Goal: Find specific page/section: Find specific page/section

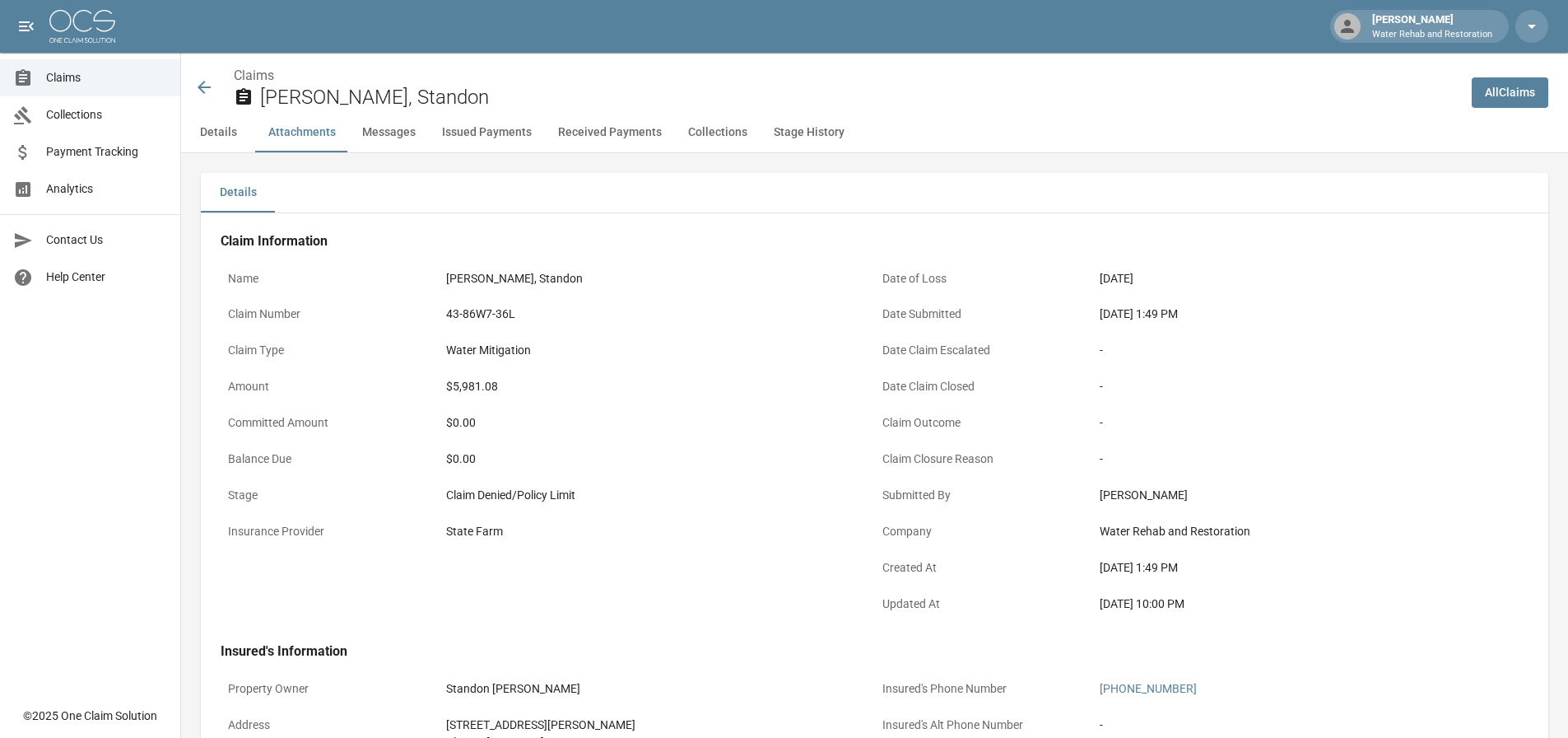
scroll to position [906, 0]
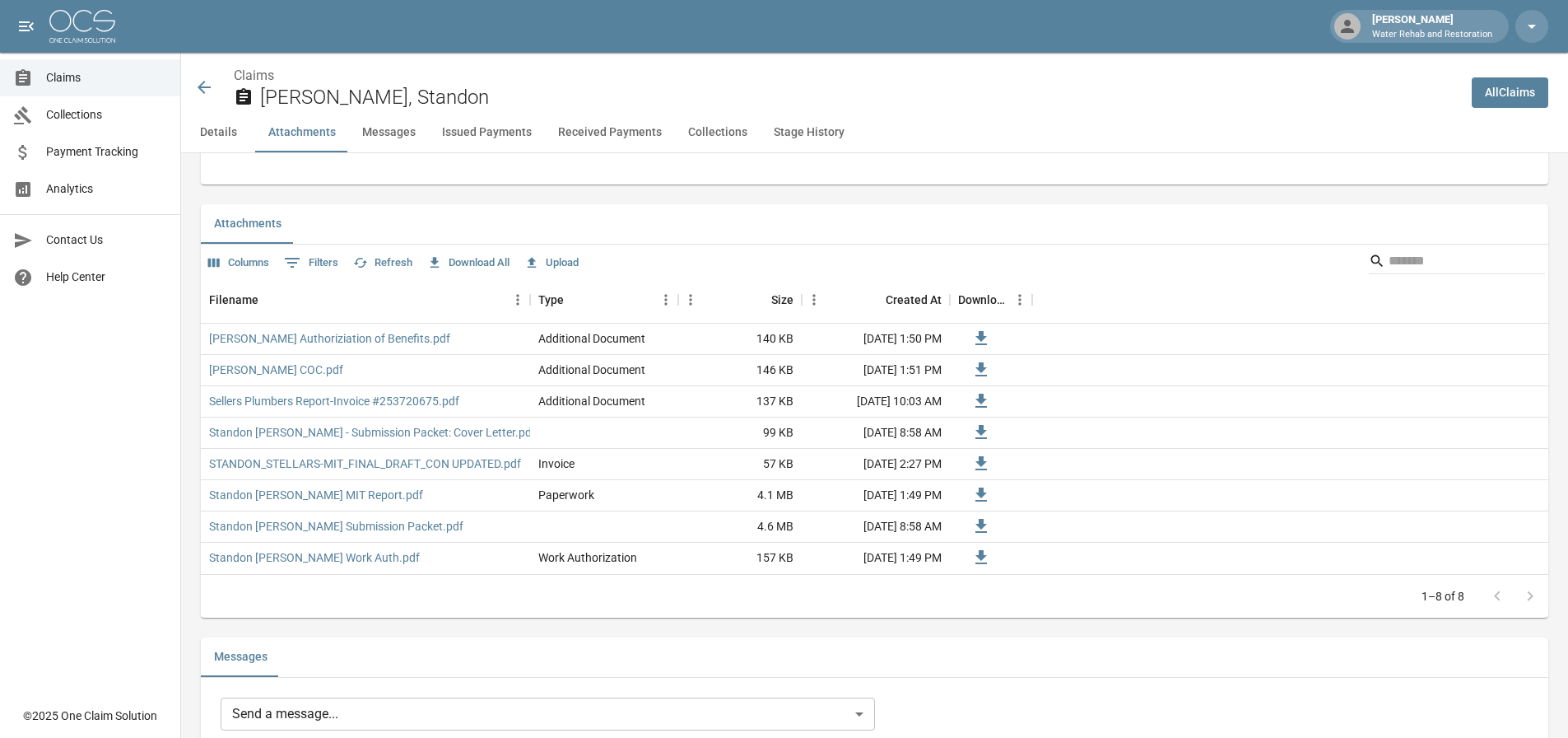
click at [207, 80] on icon at bounding box center [204, 87] width 20 height 20
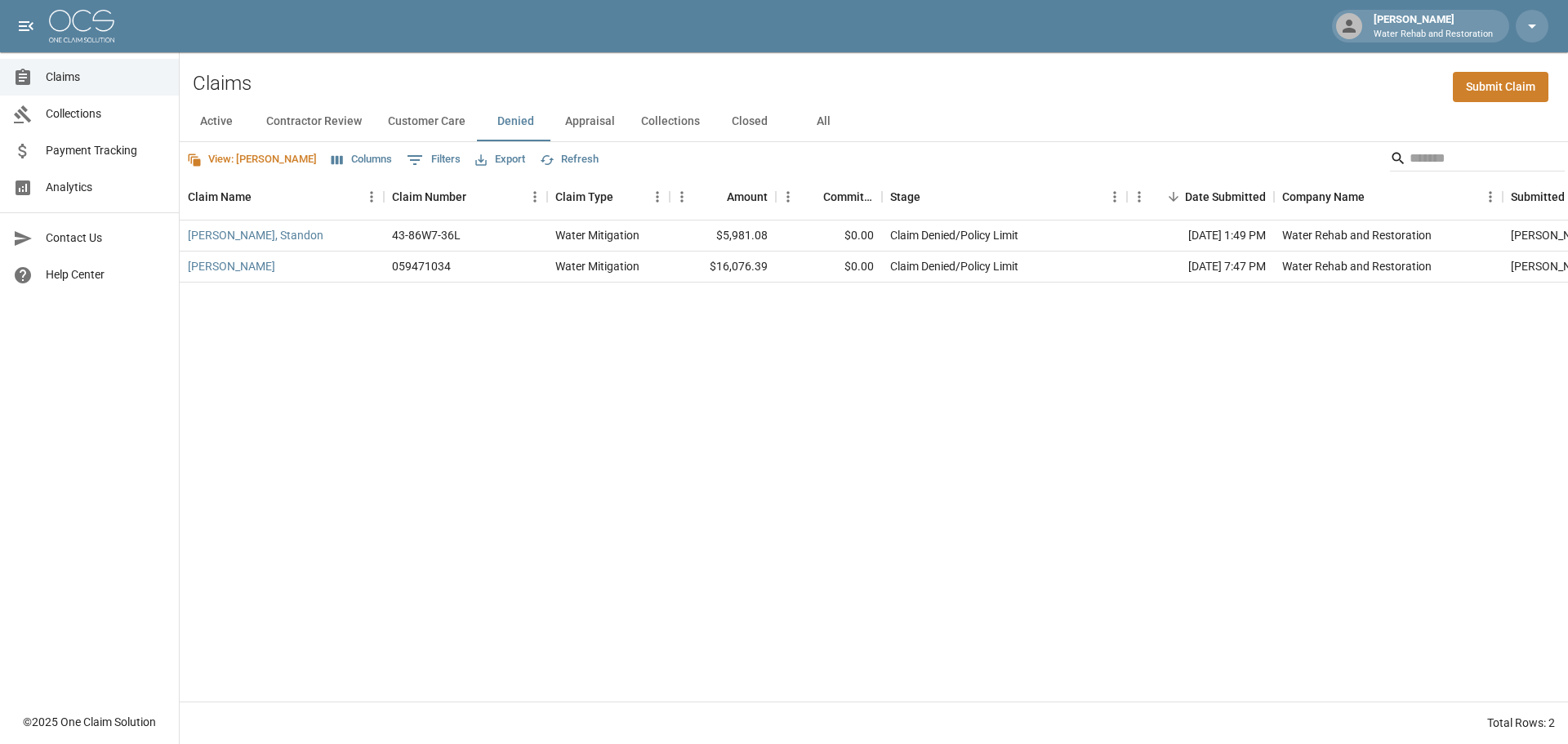
click at [821, 115] on button "All" at bounding box center [823, 121] width 73 height 39
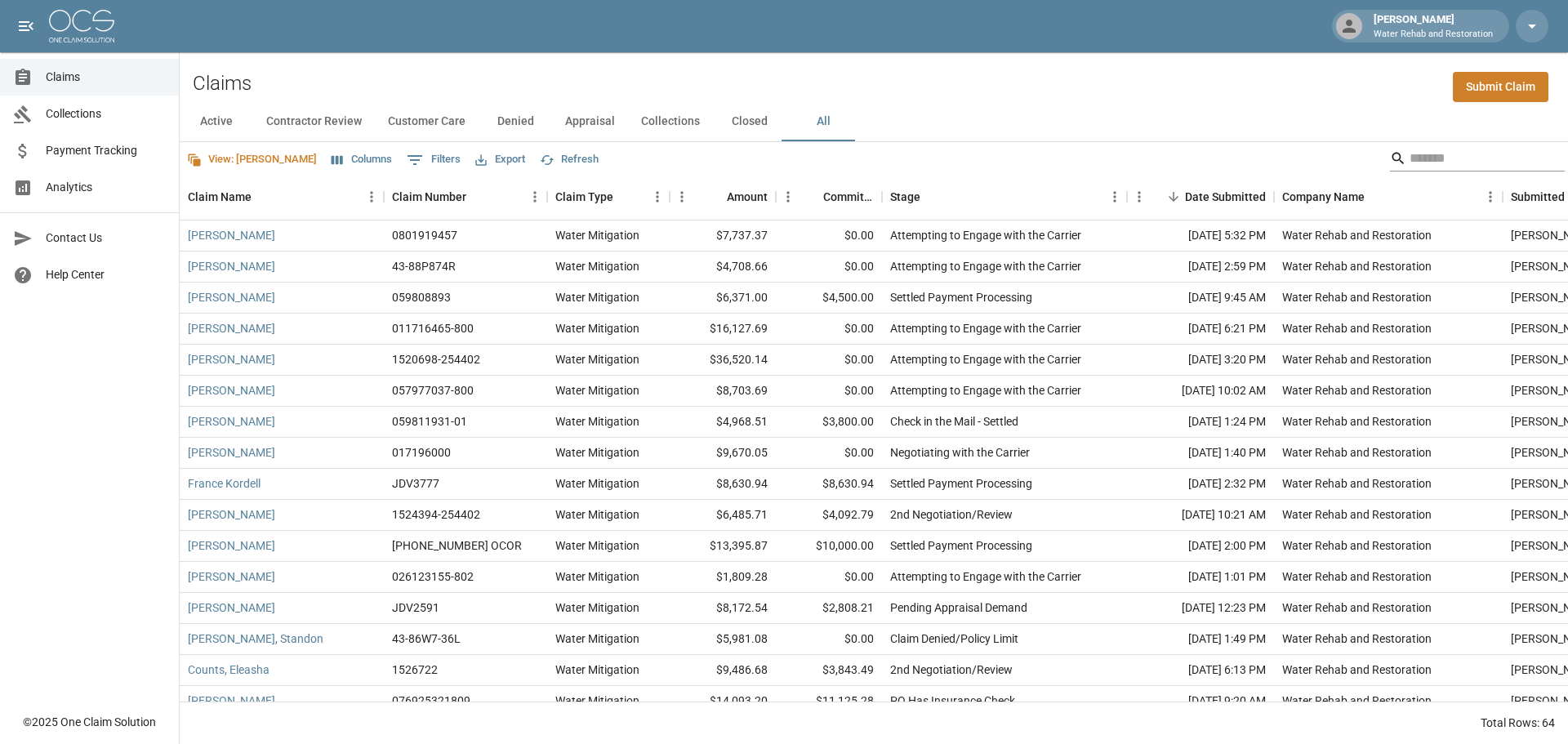
click at [1391, 162] on div "Search" at bounding box center [1477, 158] width 175 height 26
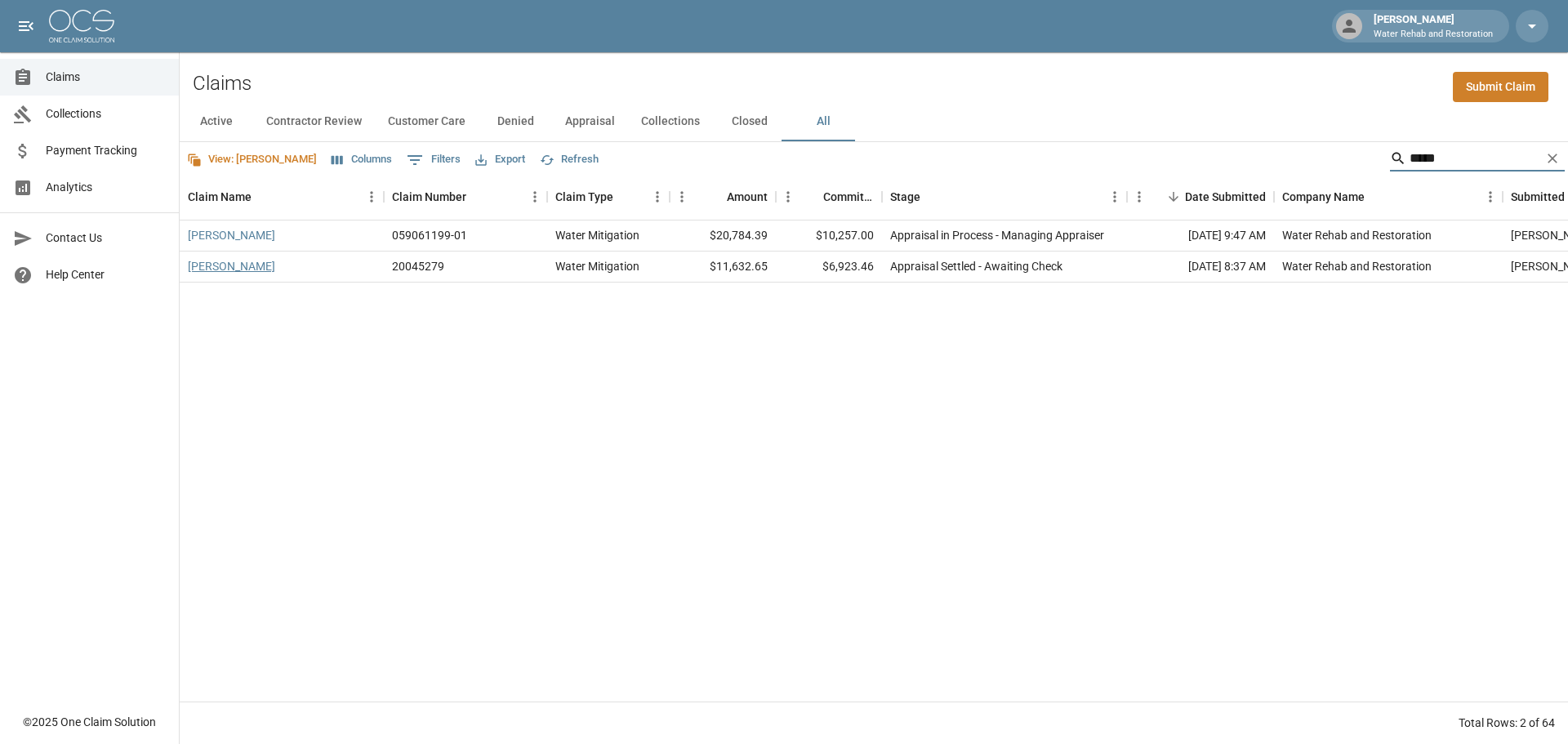
type input "*****"
click at [240, 266] on link "[PERSON_NAME]" at bounding box center [231, 266] width 87 height 17
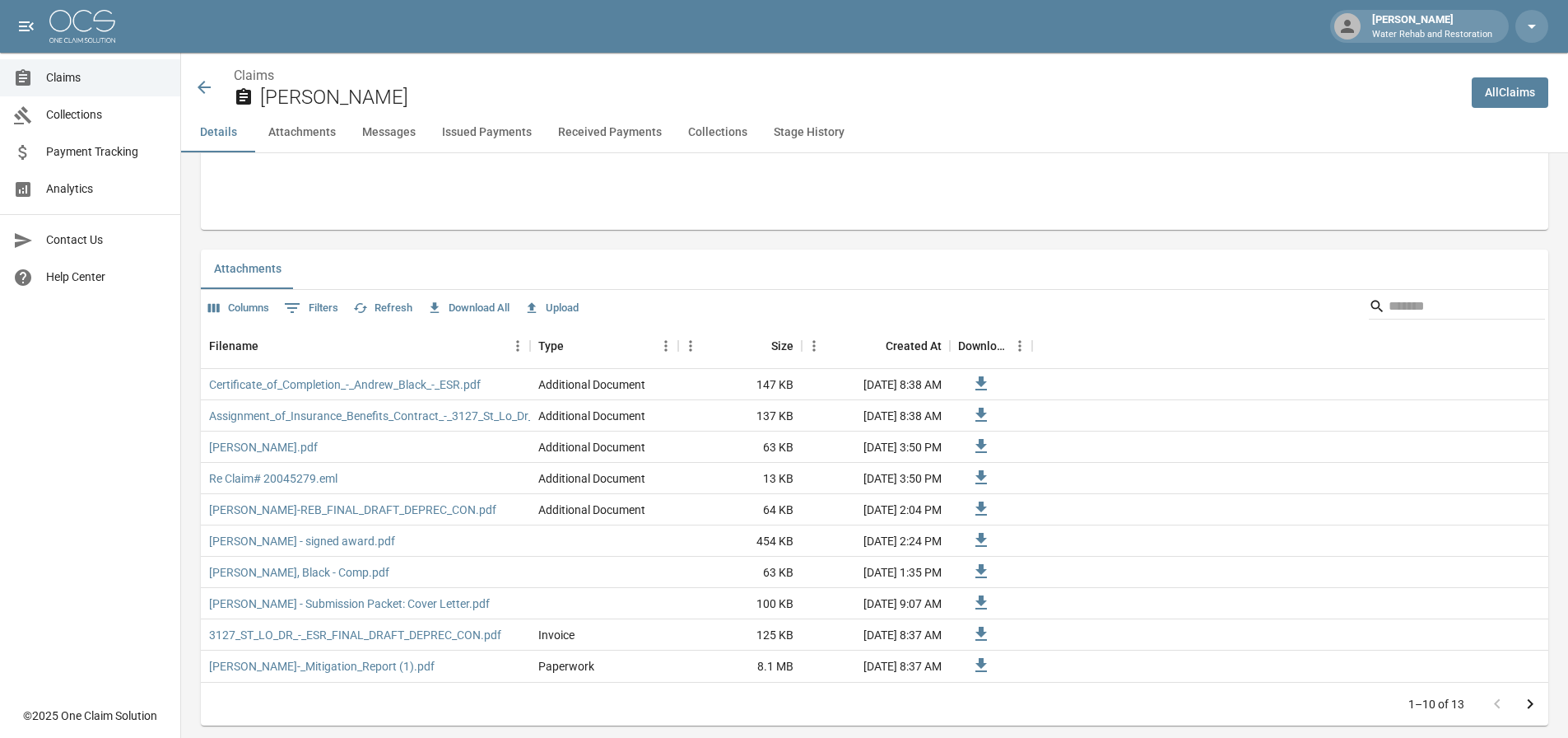
scroll to position [906, 0]
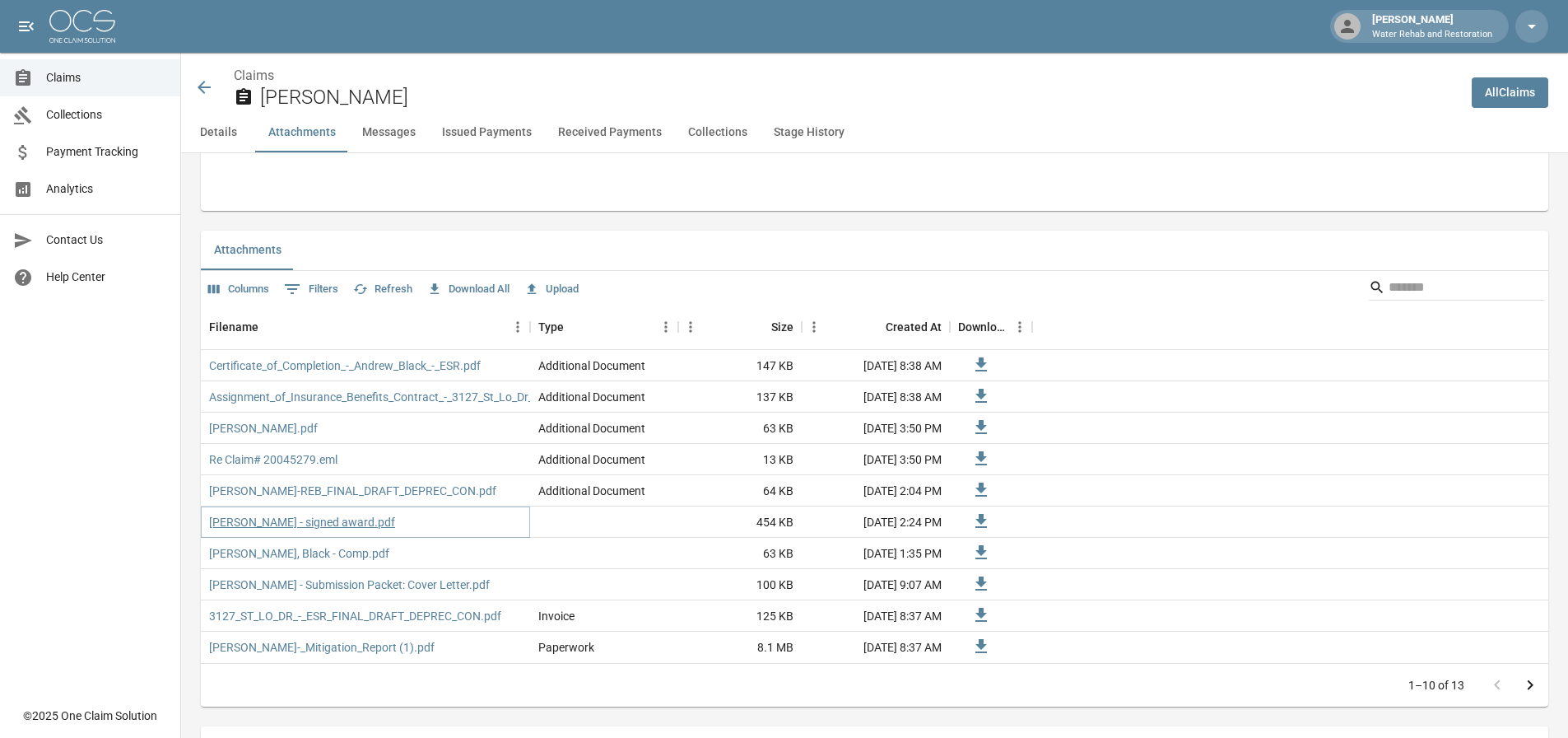
click at [313, 514] on link "[PERSON_NAME] - signed award.pdf" at bounding box center [302, 522] width 186 height 17
